Goal: Navigation & Orientation: Find specific page/section

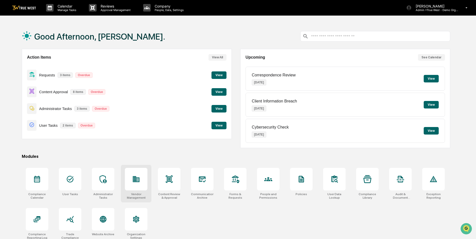
click at [133, 185] on div at bounding box center [136, 179] width 23 height 23
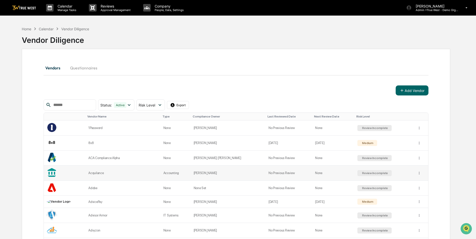
click at [102, 172] on div "Acquilance" at bounding box center [122, 173] width 69 height 4
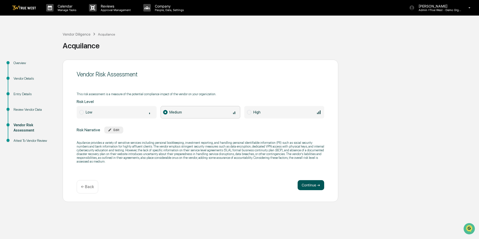
click at [315, 188] on button "Continue ➔" at bounding box center [310, 185] width 27 height 10
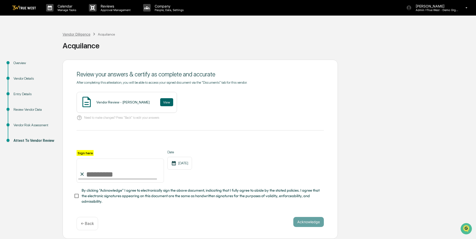
click at [77, 34] on div "Vendor Diligence" at bounding box center [77, 34] width 28 height 4
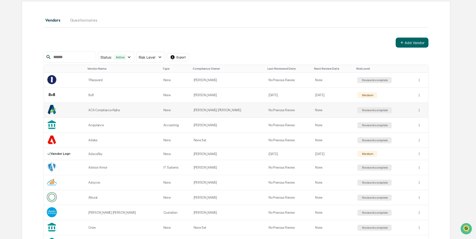
scroll to position [50, 0]
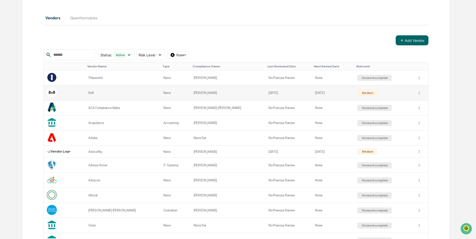
click at [94, 94] on td "8x8" at bounding box center [122, 92] width 75 height 15
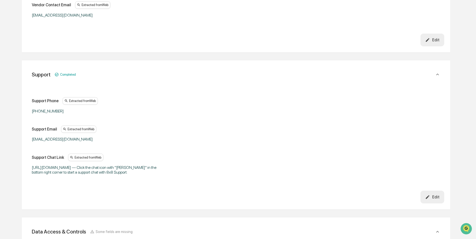
scroll to position [369, 0]
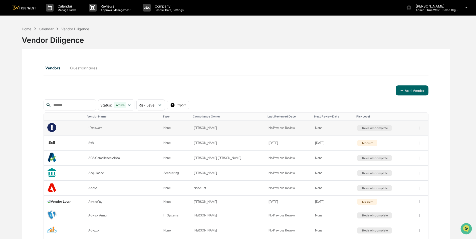
click at [415, 129] on html "Calendar Manage Tasks Reviews Approval Management Company People, Data, Setting…" at bounding box center [238, 119] width 476 height 239
click at [416, 146] on div "Sync to Child Organizations" at bounding box center [418, 146] width 52 height 8
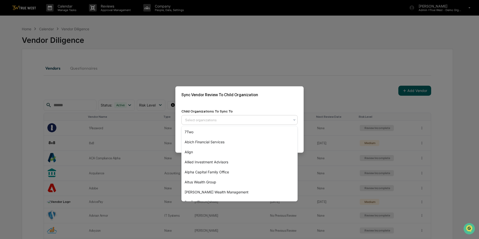
click at [228, 120] on div at bounding box center [237, 119] width 105 height 5
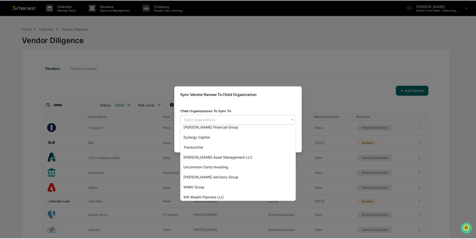
scroll to position [458, 0]
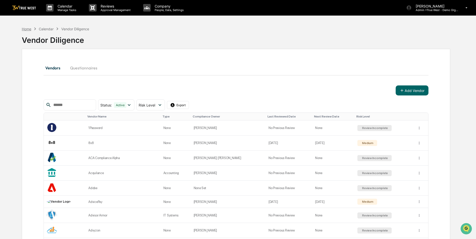
click at [27, 29] on div "Home" at bounding box center [27, 29] width 10 height 4
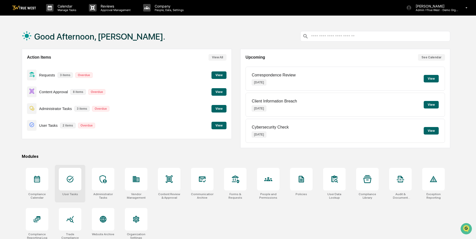
click at [69, 187] on div at bounding box center [70, 179] width 23 height 23
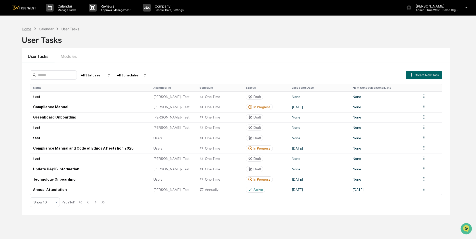
click at [25, 28] on div "Home" at bounding box center [27, 29] width 10 height 4
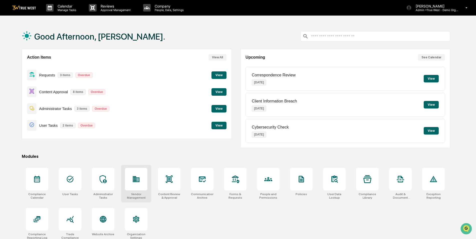
click at [139, 177] on icon at bounding box center [136, 179] width 8 height 8
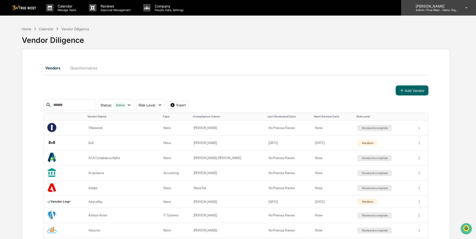
click at [428, 9] on p "Admin • True West - Demo Organization" at bounding box center [435, 10] width 47 height 4
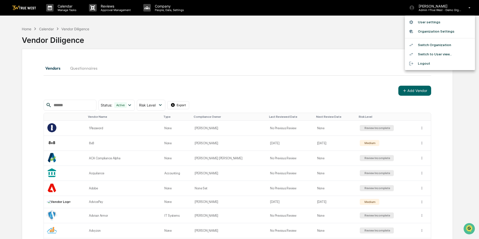
click at [426, 43] on li "Switch Organization" at bounding box center [440, 44] width 70 height 9
